Goal: Complete application form

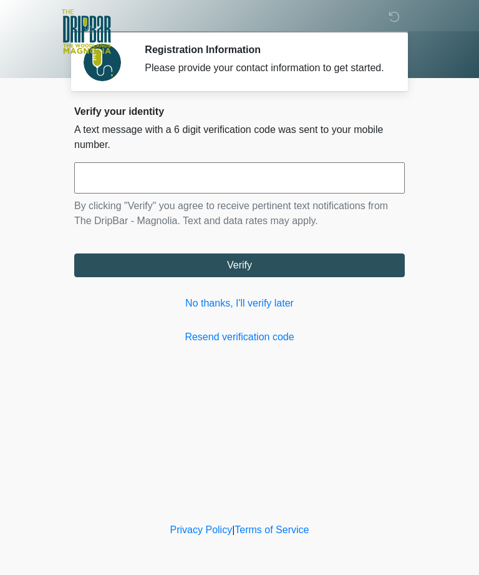
click at [327, 190] on input "text" at bounding box center [239, 177] width 331 height 31
type input "******"
click at [276, 277] on button "Verify" at bounding box center [239, 265] width 331 height 24
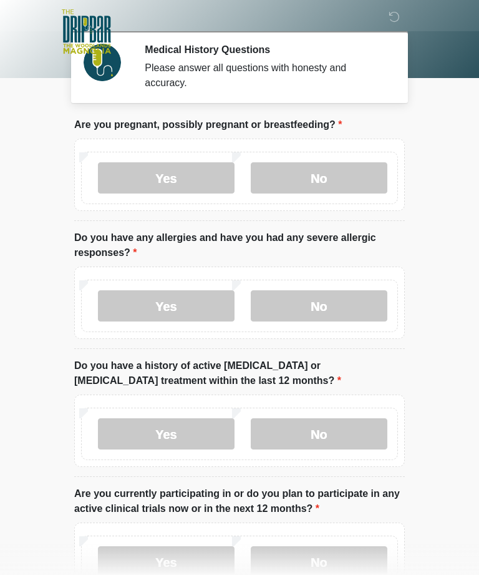
click at [349, 180] on label "No" at bounding box center [319, 177] width 137 height 31
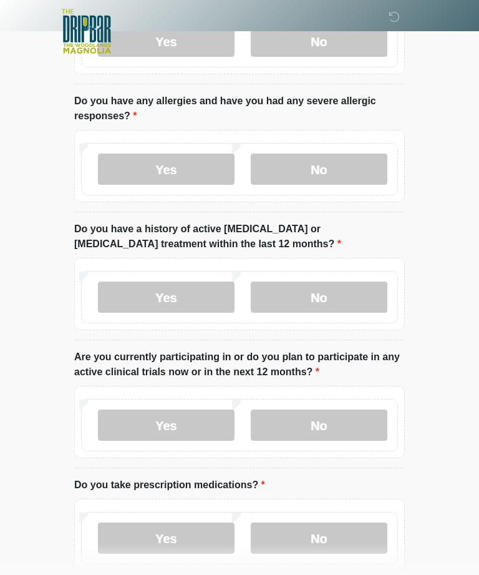
scroll to position [137, 0]
click at [366, 177] on label "No" at bounding box center [319, 168] width 137 height 31
click at [343, 293] on label "No" at bounding box center [319, 296] width 137 height 31
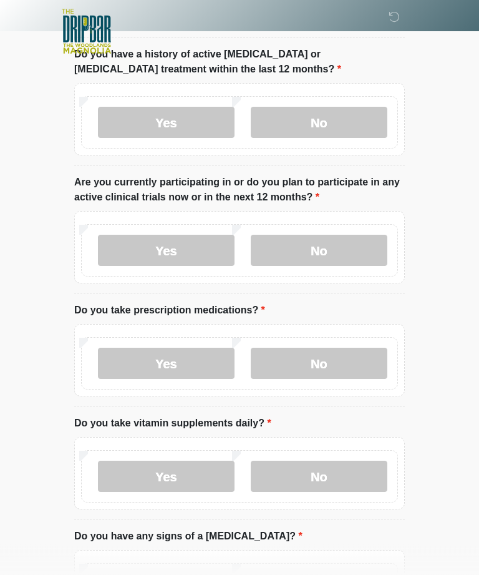
scroll to position [311, 0]
click at [187, 120] on label "Yes" at bounding box center [166, 122] width 137 height 31
click at [311, 111] on label "No" at bounding box center [319, 122] width 137 height 31
click at [323, 245] on label "No" at bounding box center [319, 250] width 137 height 31
click at [173, 359] on label "Yes" at bounding box center [166, 363] width 137 height 31
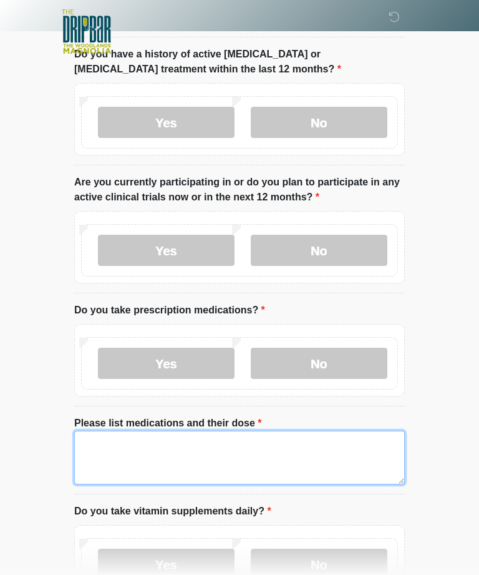
click at [142, 452] on textarea "Please list medications and their dose" at bounding box center [239, 457] width 331 height 54
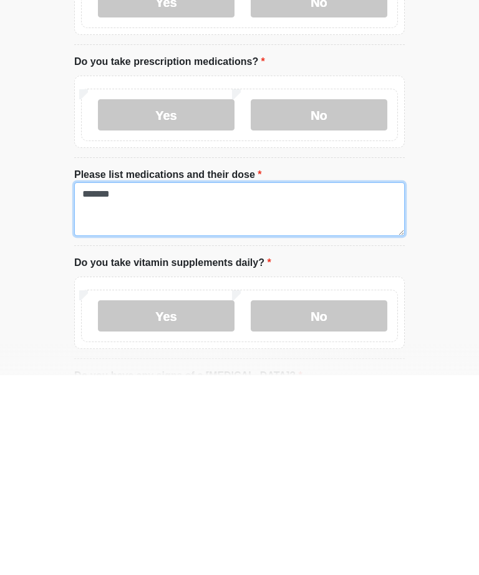
type textarea "*******"
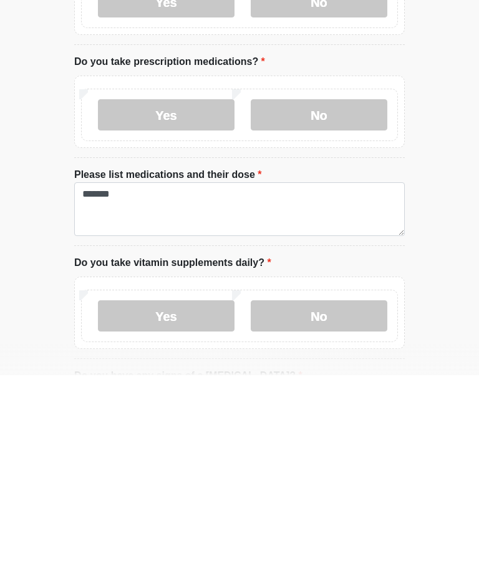
click at [318, 500] on label "No" at bounding box center [319, 515] width 137 height 31
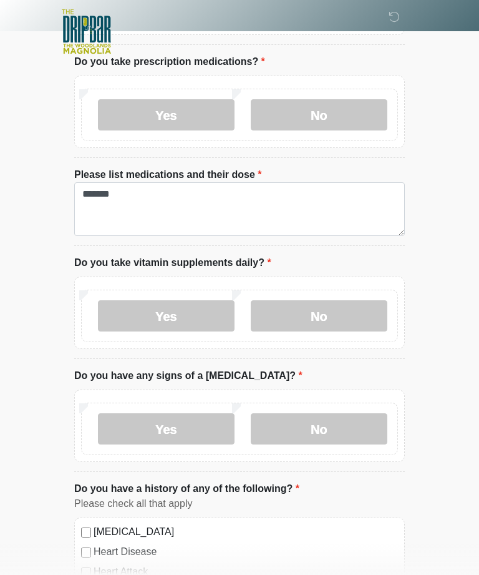
click at [328, 421] on label "No" at bounding box center [319, 428] width 137 height 31
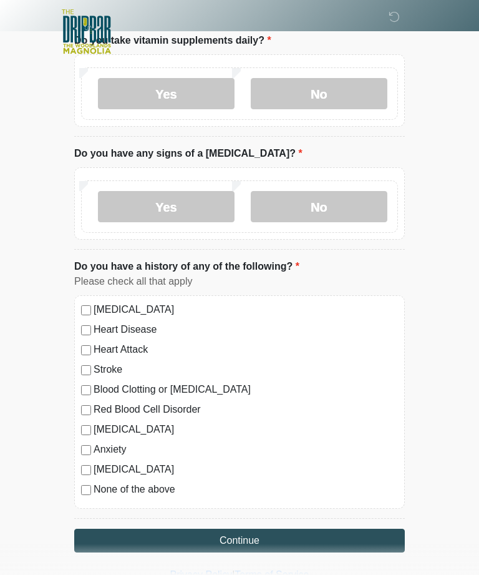
scroll to position [784, 0]
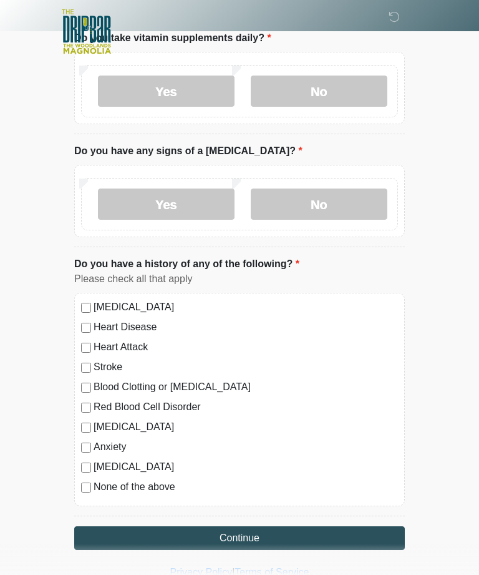
click at [81, 489] on div "None of the above" at bounding box center [239, 486] width 317 height 15
click at [175, 545] on button "Continue" at bounding box center [239, 538] width 331 height 24
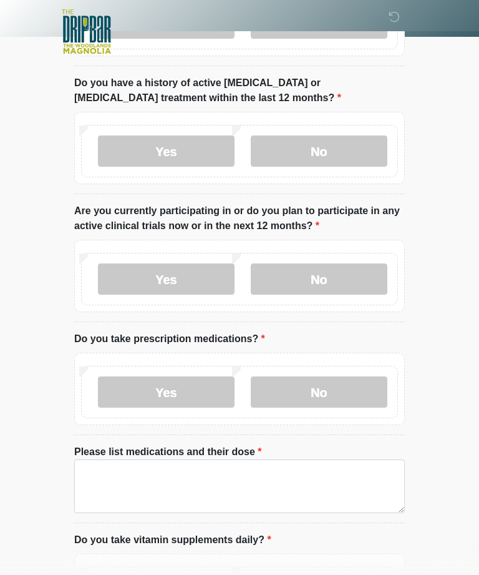
scroll to position [0, 0]
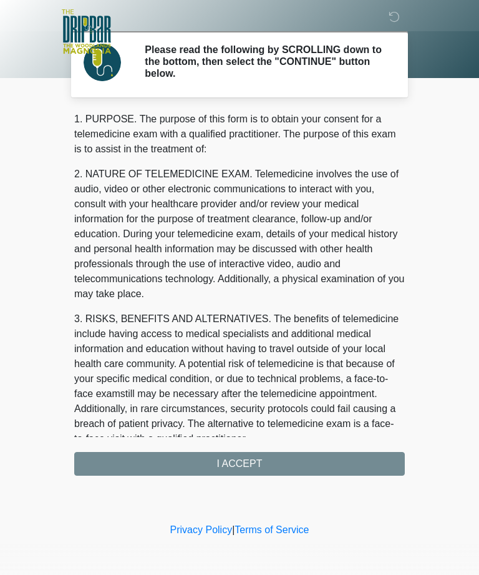
click at [288, 474] on div "1. PURPOSE. The purpose of this form is to obtain your consent for a telemedici…" at bounding box center [239, 294] width 331 height 364
click at [292, 455] on div "1. PURPOSE. The purpose of this form is to obtain your consent for a telemedici…" at bounding box center [239, 294] width 331 height 364
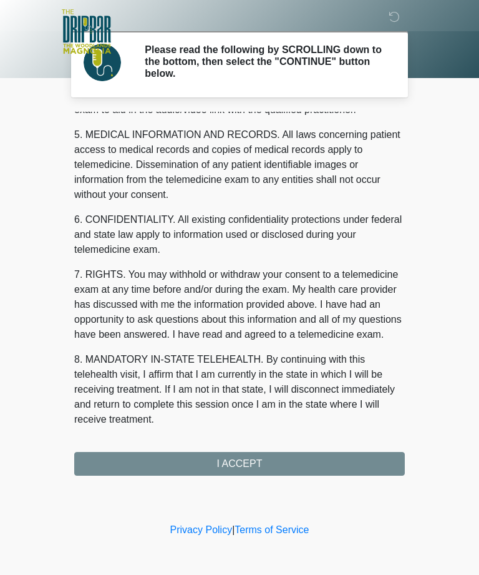
click at [257, 462] on div "1. PURPOSE. The purpose of this form is to obtain your consent for a telemedici…" at bounding box center [239, 294] width 331 height 364
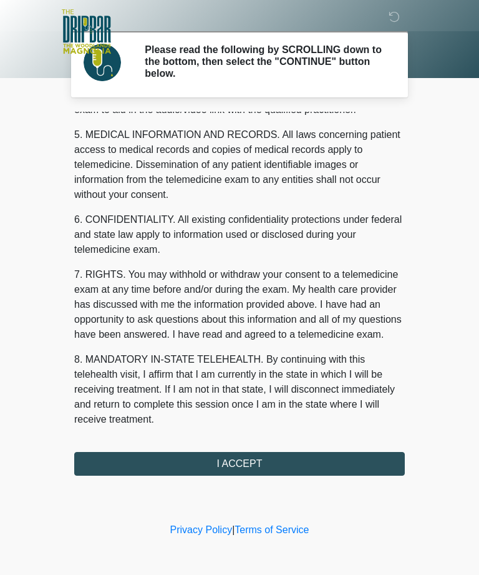
click at [326, 465] on button "I ACCEPT" at bounding box center [239, 464] width 331 height 24
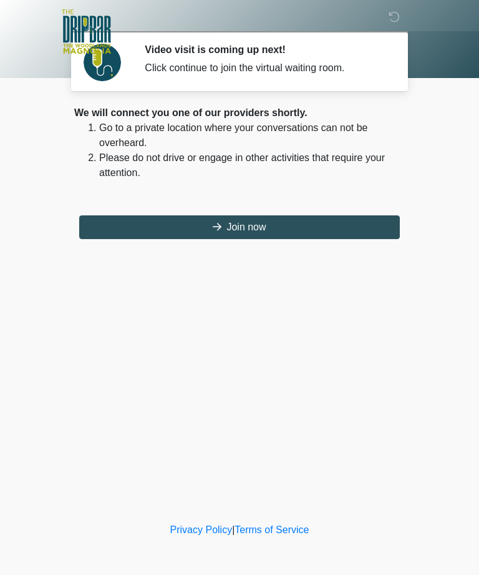
click at [279, 230] on button "Join now" at bounding box center [239, 227] width 321 height 24
